Goal: Check status: Check status

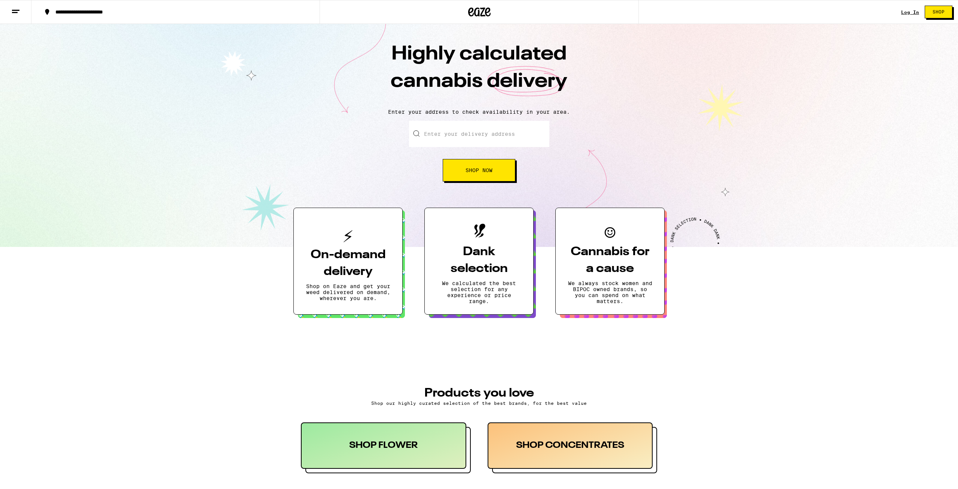
click at [913, 12] on link "Log In" at bounding box center [910, 12] width 18 height 5
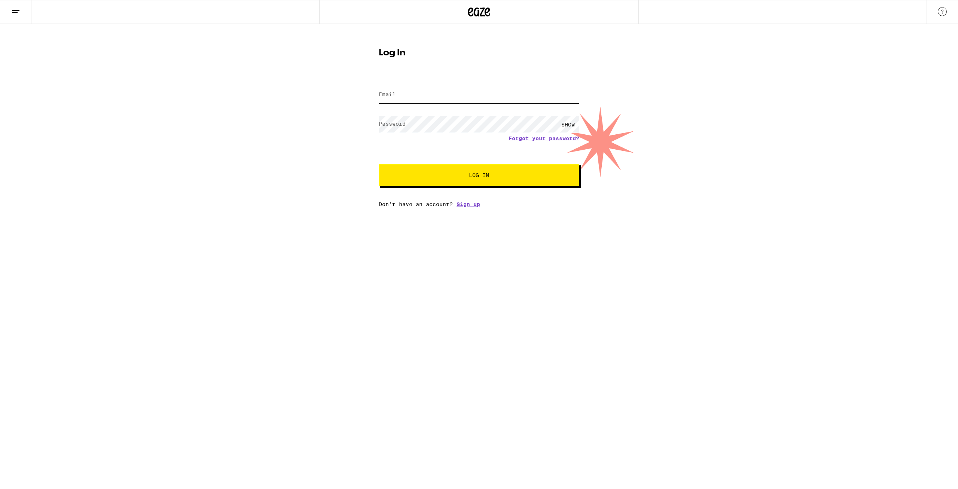
click at [437, 92] on input "Email" at bounding box center [479, 94] width 200 height 17
type input "[EMAIL_ADDRESS][DOMAIN_NAME]"
click at [379, 164] on button "Log In" at bounding box center [479, 175] width 200 height 22
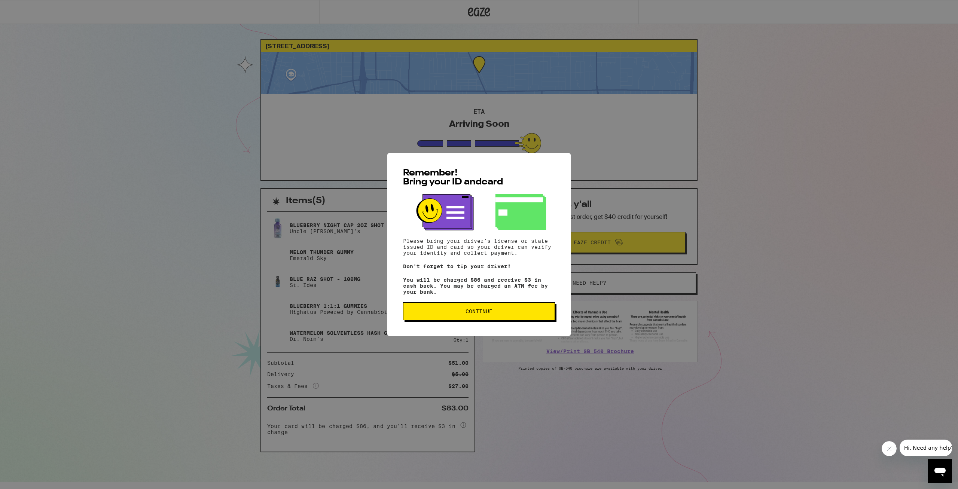
click at [442, 308] on button "Continue" at bounding box center [479, 311] width 152 height 18
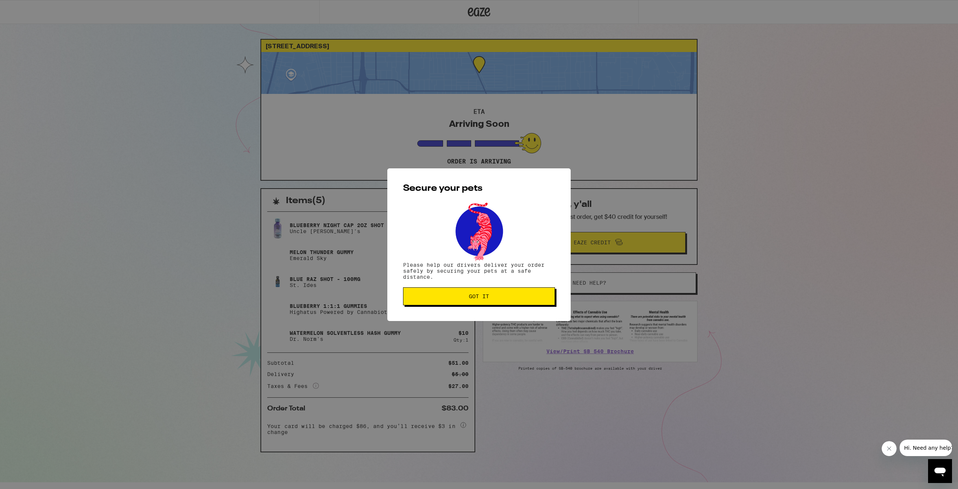
click at [448, 301] on button "Got it" at bounding box center [479, 296] width 152 height 18
